Goal: Check status

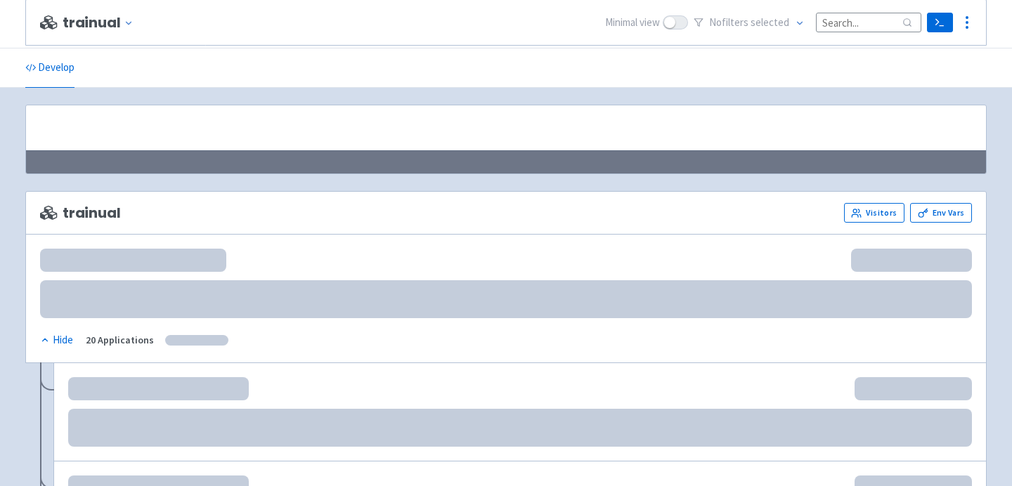
scroll to position [268, 0]
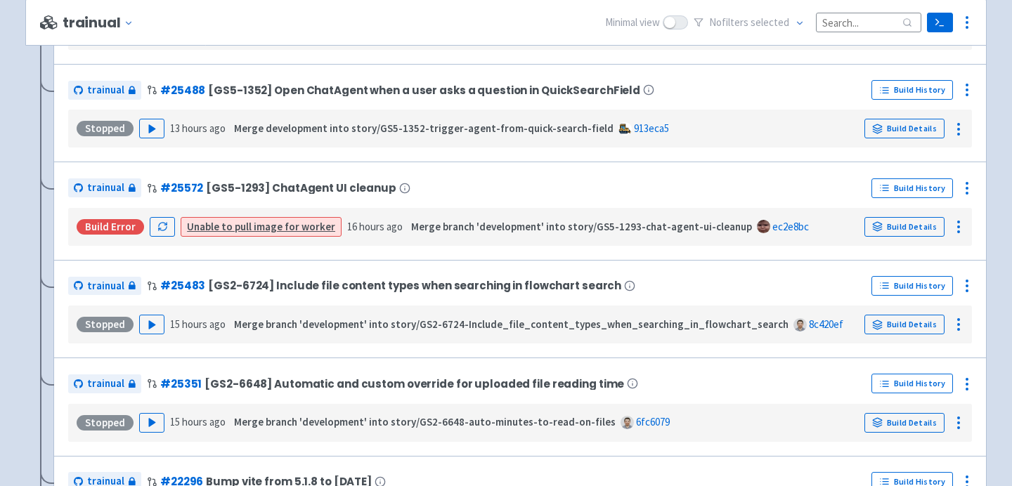
scroll to position [1494, 0]
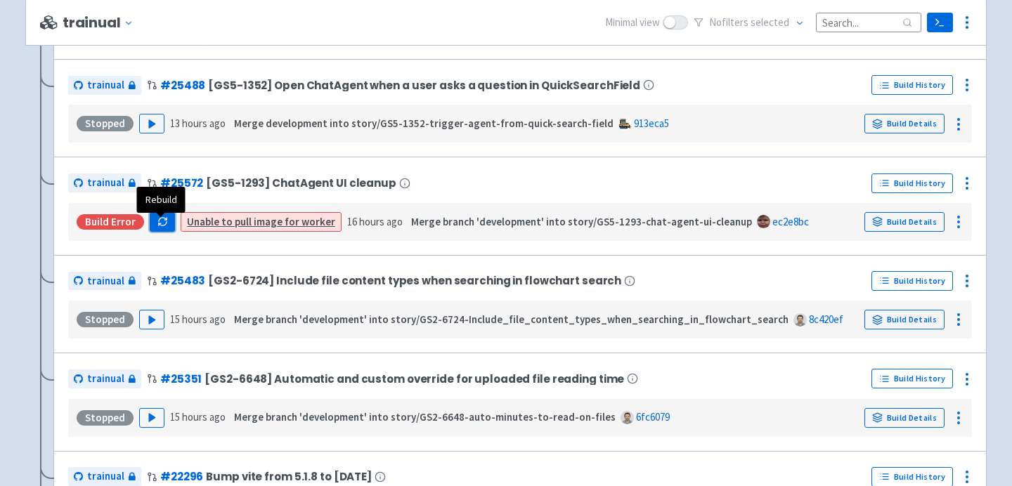
click at [158, 227] on icon "button" at bounding box center [162, 221] width 11 height 11
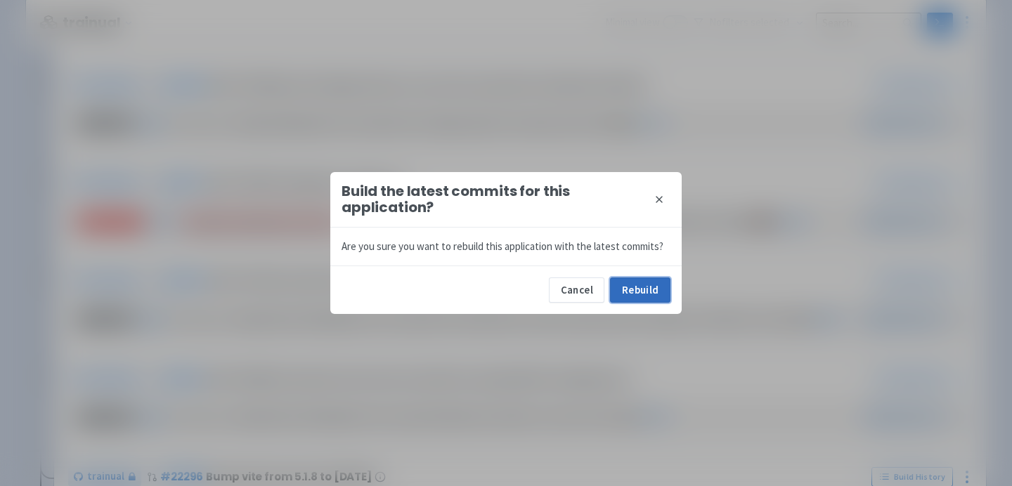
click at [633, 280] on button "Rebuild" at bounding box center [640, 290] width 60 height 25
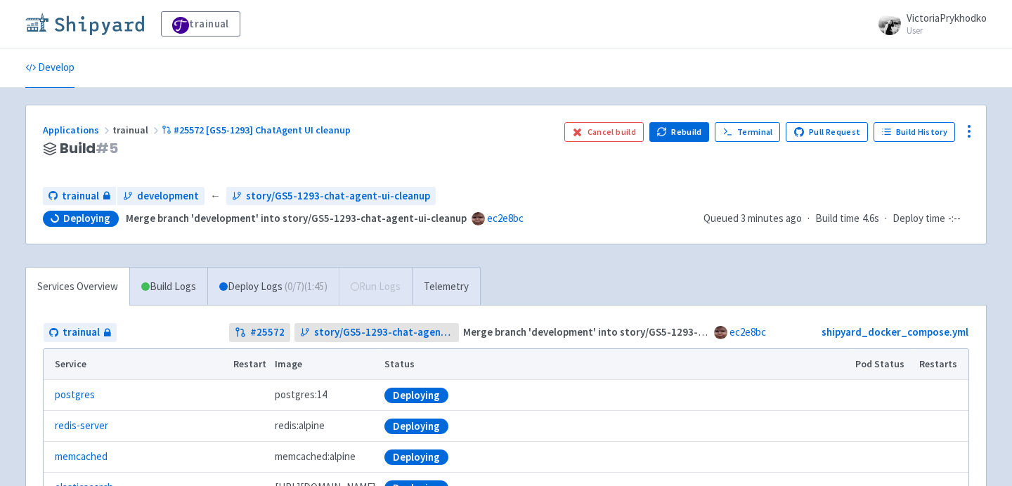
click at [99, 15] on img at bounding box center [84, 24] width 119 height 22
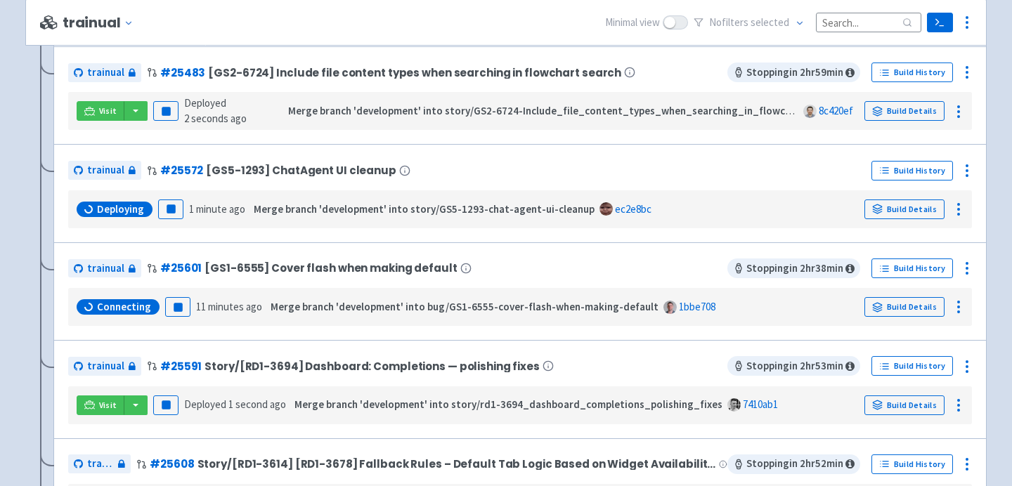
scroll to position [427, 0]
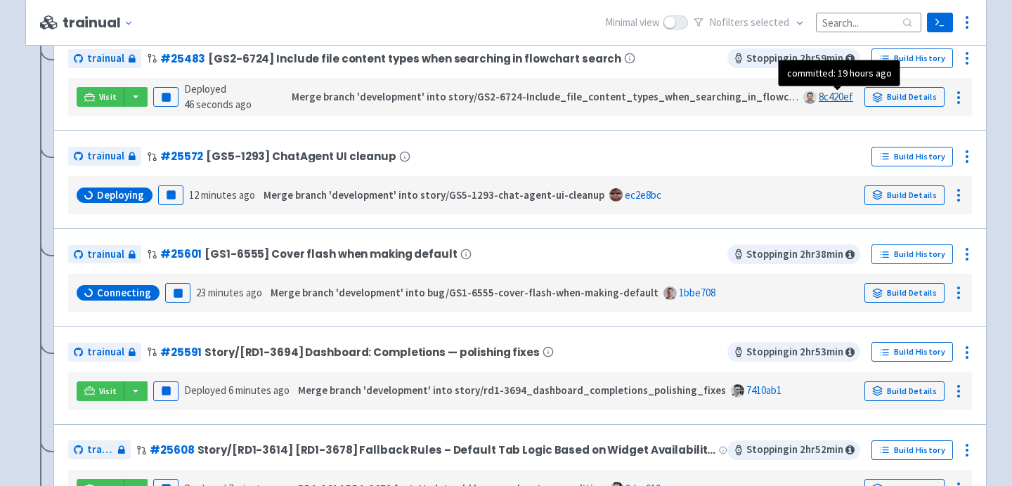
scroll to position [363, 0]
